Goal: Task Accomplishment & Management: Complete application form

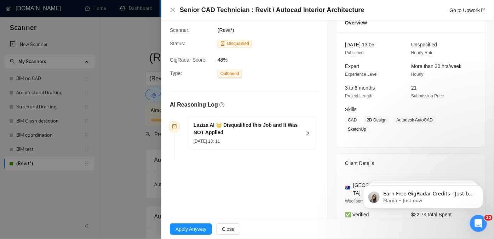
scroll to position [32, 0]
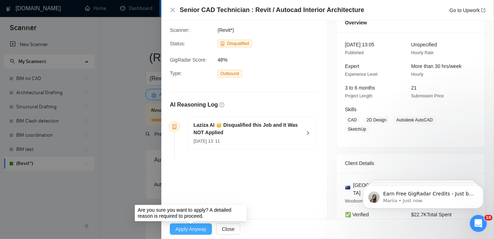
click at [195, 229] on span "Apply Anyway" at bounding box center [191, 229] width 31 height 8
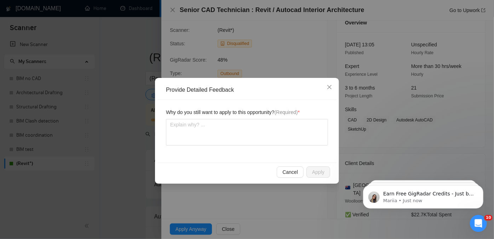
click at [245, 114] on span "Why do you still want to apply to this opportunity? (Required) *" at bounding box center [233, 112] width 134 height 8
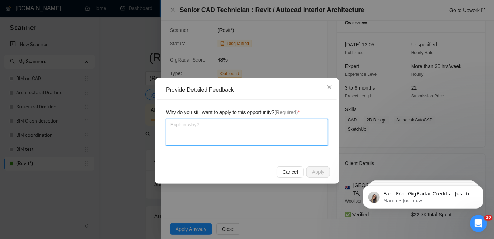
click at [241, 124] on textarea at bounding box center [247, 132] width 162 height 27
type textarea "К"
type textarea "Ку"
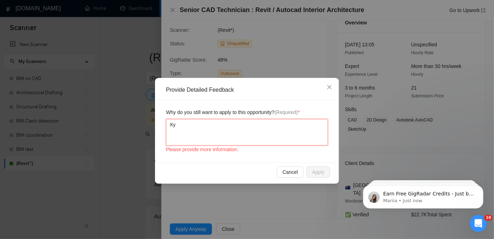
type textarea "Кум"
type textarea "Ку"
type textarea "К"
type textarea "R"
type textarea "Re"
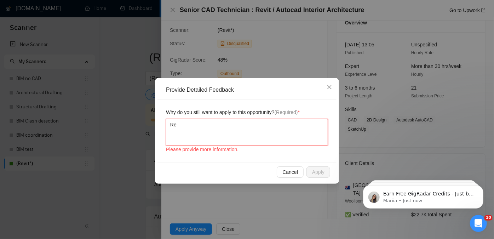
type textarea "Rev"
type textarea "Revi"
type textarea "Revit"
type textarea "Revit i"
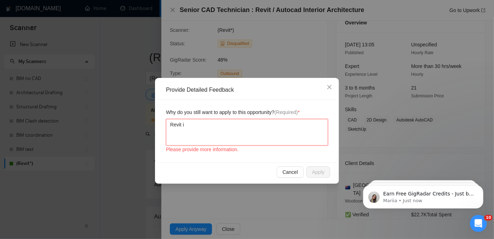
type textarea "Revit is"
type textarea "Revit is e"
type textarea "Revit is"
type textarea "Revit is r"
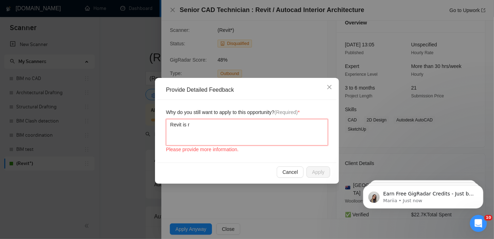
type textarea "Revit is re"
type textarea "Revit is rel"
type textarea "Revit is rele"
type textarea "Revit is relev"
type textarea "Revit is relevan"
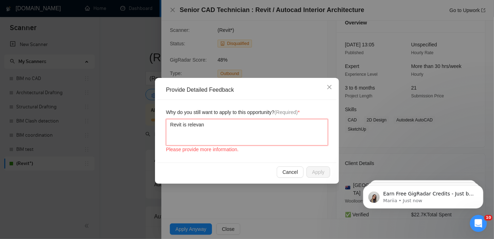
type textarea "Revit is relevant"
type textarea "Revit is relevant j"
type textarea "Revit is relevant jo"
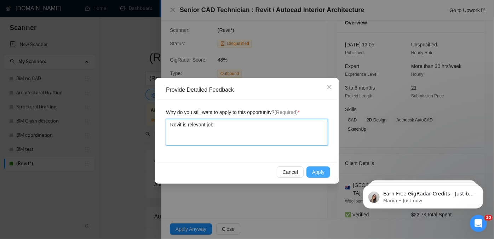
type textarea "Revit is relevant job"
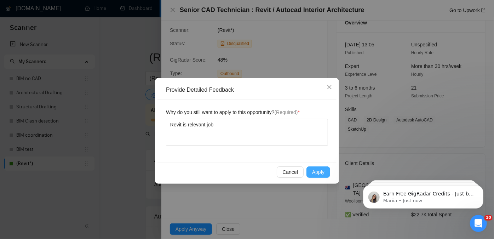
click at [315, 171] on span "Apply" at bounding box center [318, 172] width 12 height 8
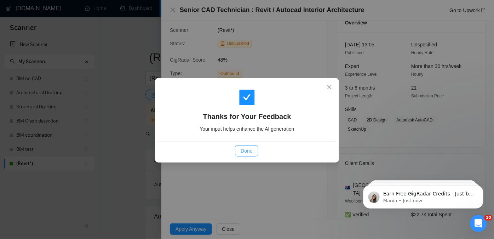
click at [253, 152] on button "Done" at bounding box center [246, 150] width 23 height 11
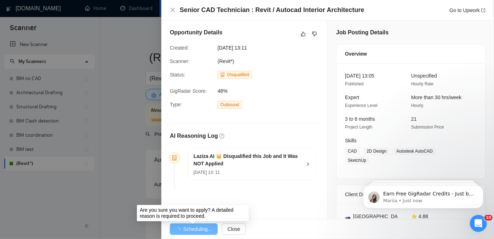
scroll to position [0, 0]
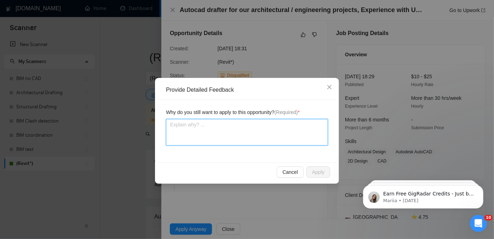
click at [216, 141] on textarea at bounding box center [247, 132] width 162 height 27
type textarea "W"
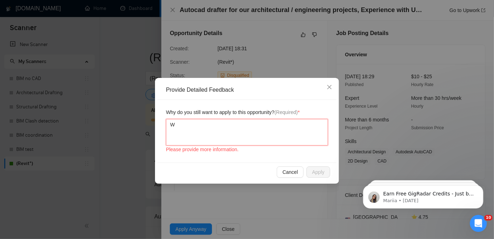
type textarea "We"
type textarea "We a"
type textarea "We ar"
type textarea "We are"
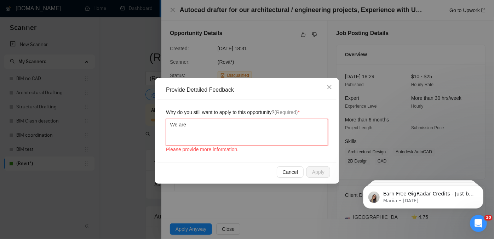
type textarea "We are"
type textarea "We are p"
type textarea "We are pr"
type textarea "We are pro"
type textarea "We are profi"
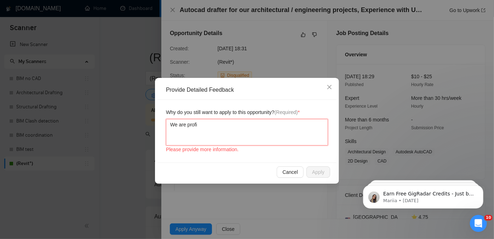
type textarea "We are profic"
type textarea "We are profici"
type textarea "We are proficie"
type textarea "We are proficien"
type textarea "We are proficient"
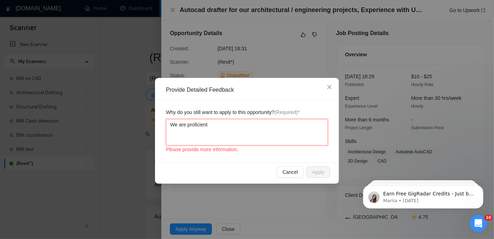
type textarea "We are proficient"
type textarea "We are proficient i"
type textarea "We are proficient in"
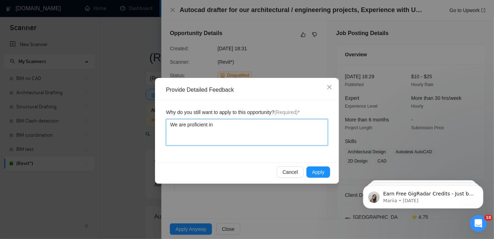
type textarea "We are proficient in"
type textarea "We are proficient in U"
type textarea "We are proficient in [GEOGRAPHIC_DATA]"
type textarea "We are proficient in [GEOGRAPHIC_DATA] c"
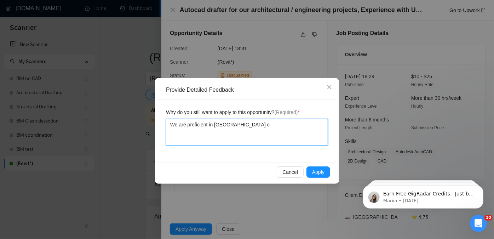
type textarea "We are proficient in [GEOGRAPHIC_DATA] co"
type textarea "We are proficient in [GEOGRAPHIC_DATA] cod"
type textarea "We are proficient in [GEOGRAPHIC_DATA] code"
type textarea "We are proficient in [GEOGRAPHIC_DATA] codes"
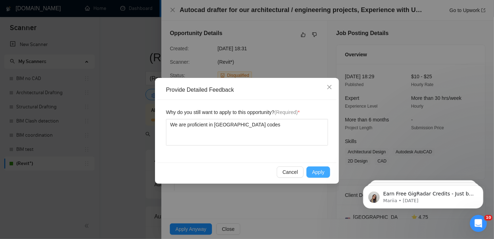
click at [309, 166] on div "Cancel Apply" at bounding box center [246, 171] width 167 height 11
click at [309, 167] on button "Apply" at bounding box center [319, 171] width 24 height 11
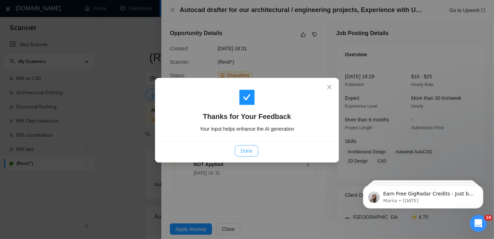
click at [248, 147] on span "Done" at bounding box center [247, 151] width 12 height 8
